Goal: Information Seeking & Learning: Learn about a topic

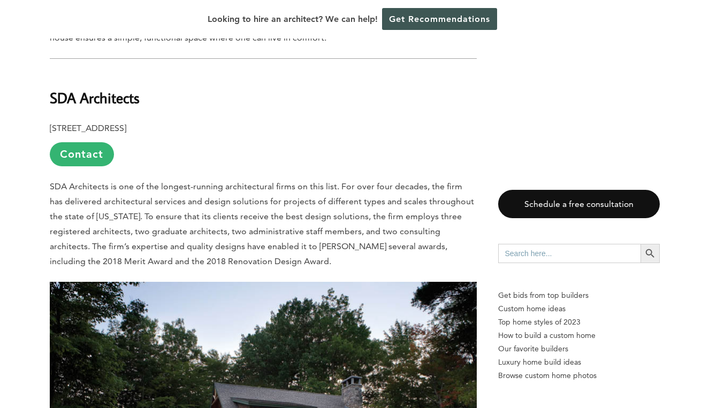
scroll to position [2415, 0]
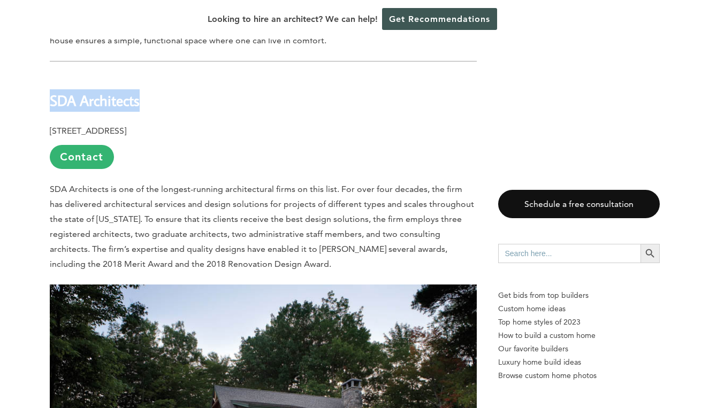
drag, startPoint x: 152, startPoint y: 67, endPoint x: 41, endPoint y: 69, distance: 110.8
click at [180, 74] on h2 "SDA Architects" at bounding box center [263, 92] width 427 height 37
drag, startPoint x: 157, startPoint y: 67, endPoint x: 35, endPoint y: 64, distance: 122.1
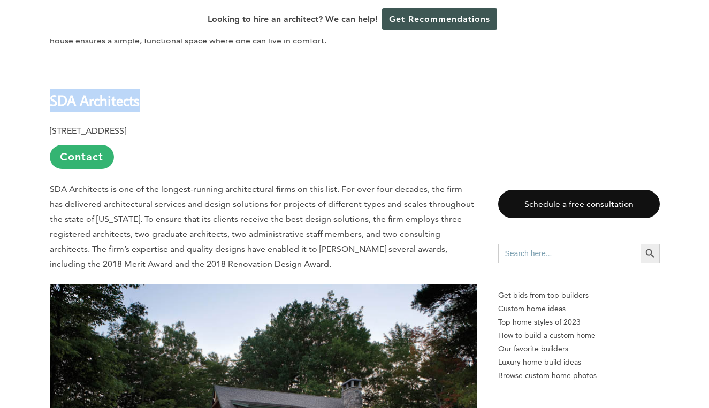
copy b "SDA Architects"
click at [292, 78] on h2 "SDA Architects" at bounding box center [263, 92] width 427 height 37
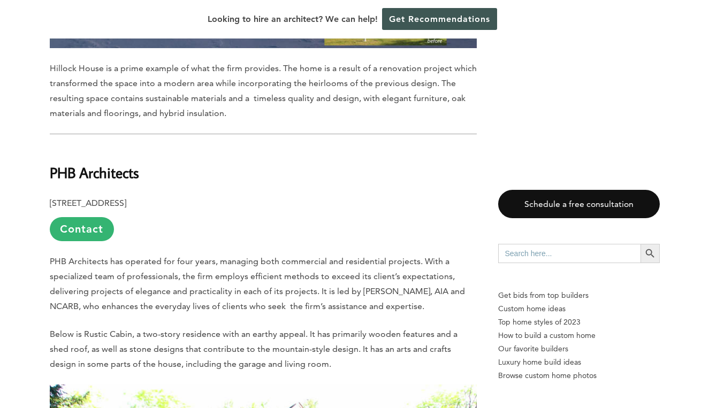
scroll to position [8986, 0]
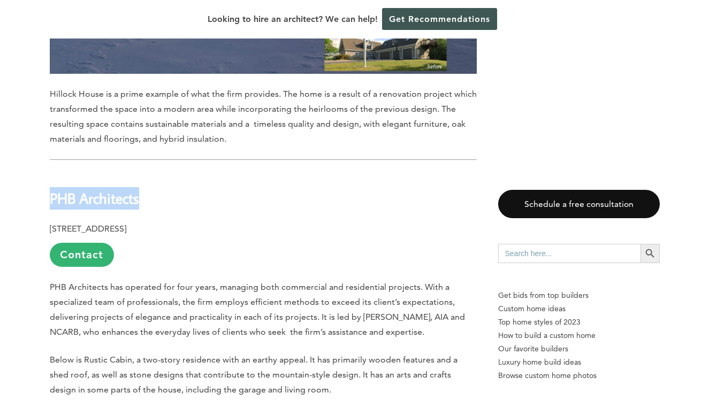
drag, startPoint x: 153, startPoint y: 116, endPoint x: 39, endPoint y: 115, distance: 114.0
copy b "PHB Architects"
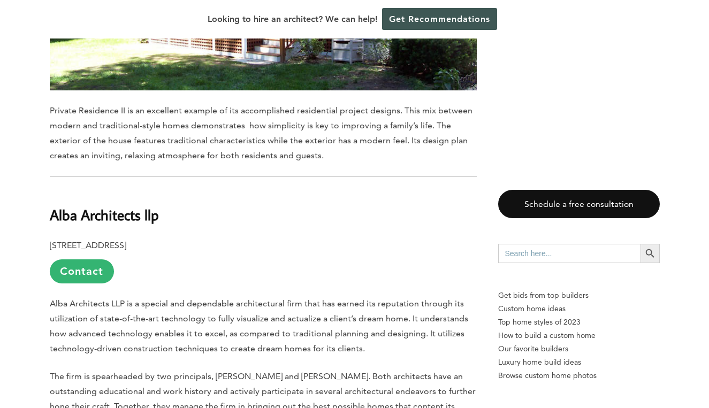
scroll to position [7731, 0]
